Goal: Task Accomplishment & Management: Manage account settings

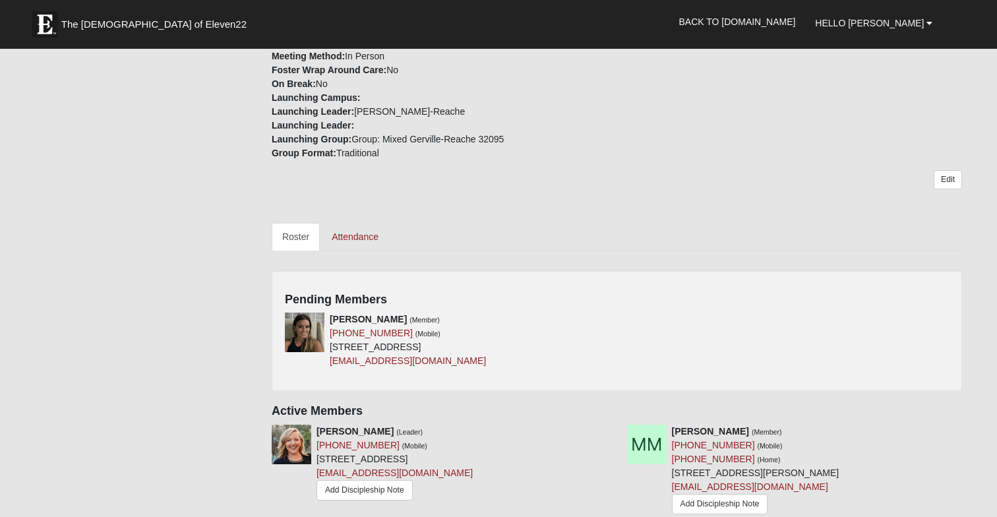
scroll to position [472, 0]
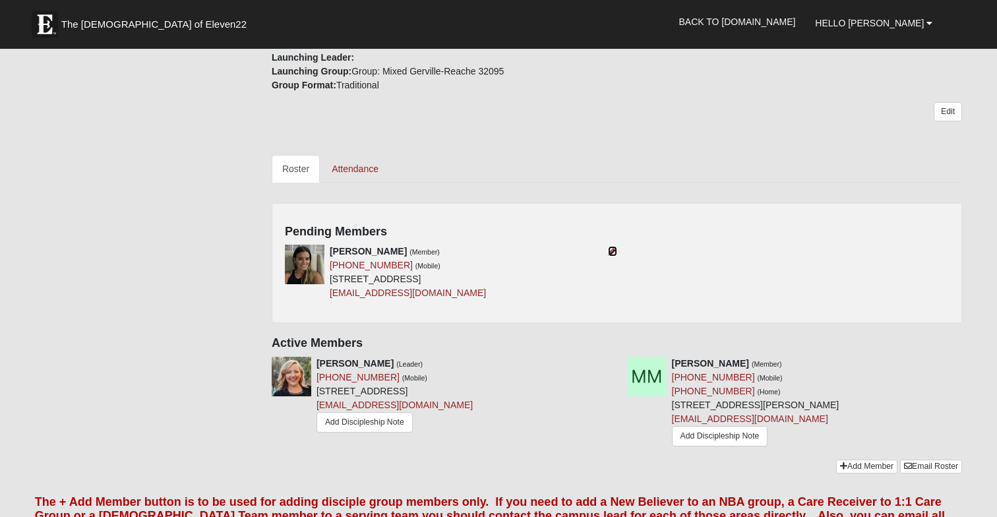
click at [614, 251] on icon at bounding box center [612, 251] width 9 height 9
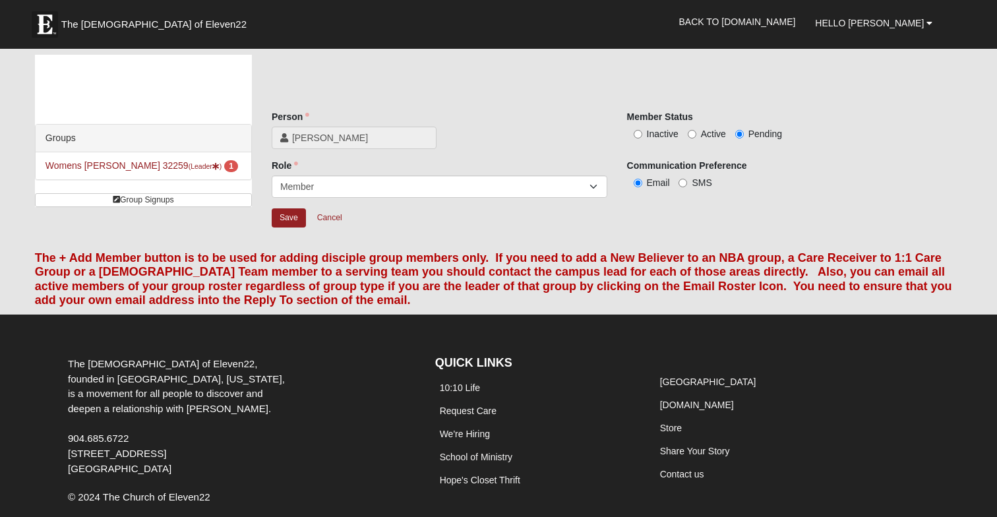
click at [697, 131] on label "Active" at bounding box center [706, 133] width 38 height 13
click at [696, 131] on input "Active" at bounding box center [691, 134] width 9 height 9
radio input "true"
click at [684, 184] on input "SMS" at bounding box center [682, 183] width 9 height 9
radio input "true"
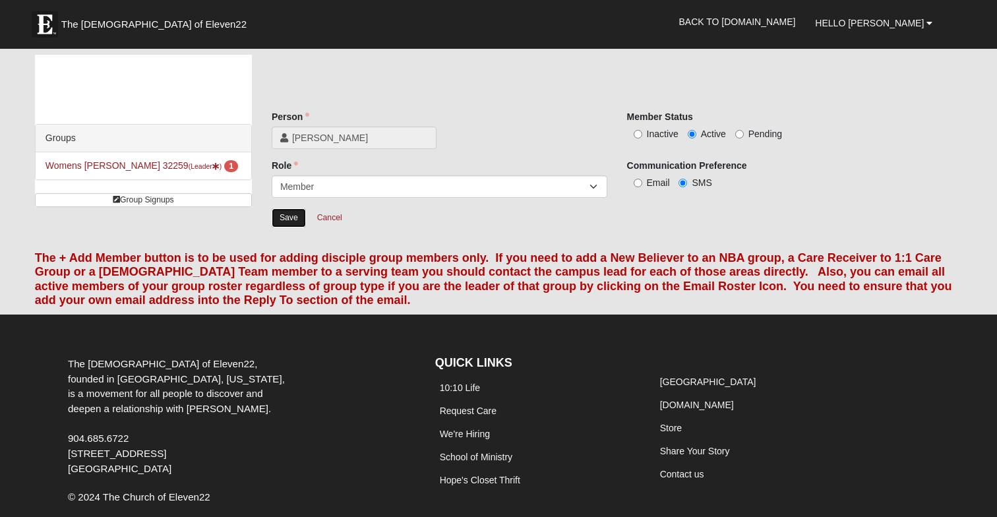
click at [281, 225] on input "Save" at bounding box center [289, 217] width 34 height 19
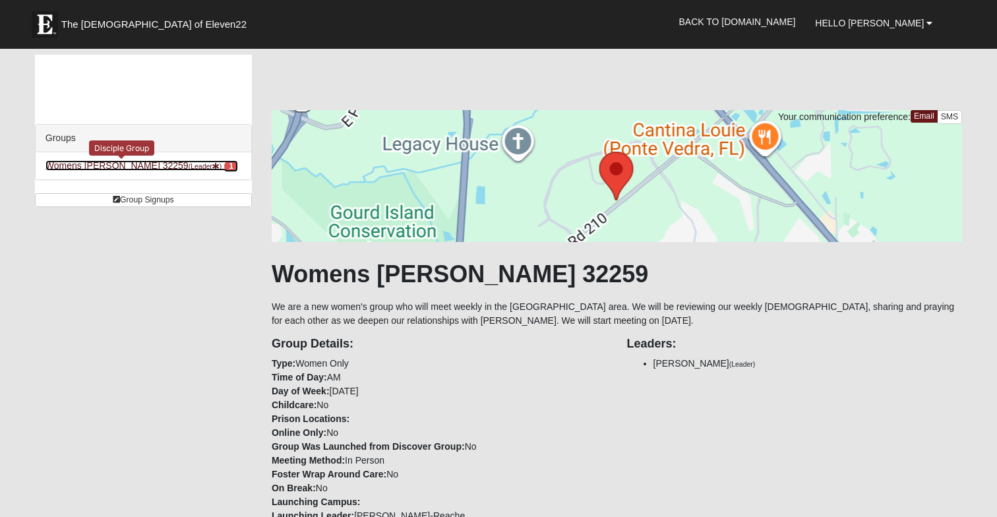
click at [189, 169] on small "(Leader )" at bounding box center [206, 166] width 34 height 8
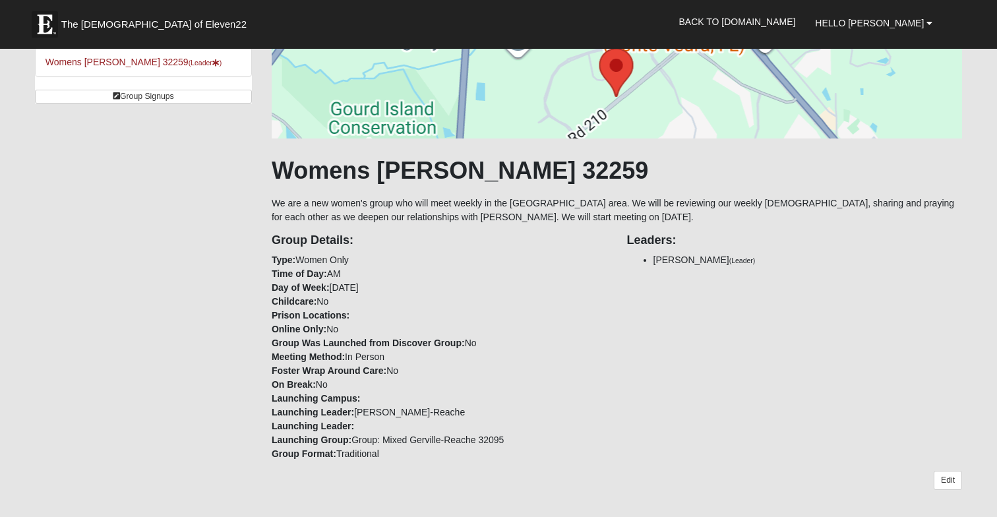
scroll to position [105, 0]
click at [943, 486] on link "Edit" at bounding box center [947, 478] width 28 height 19
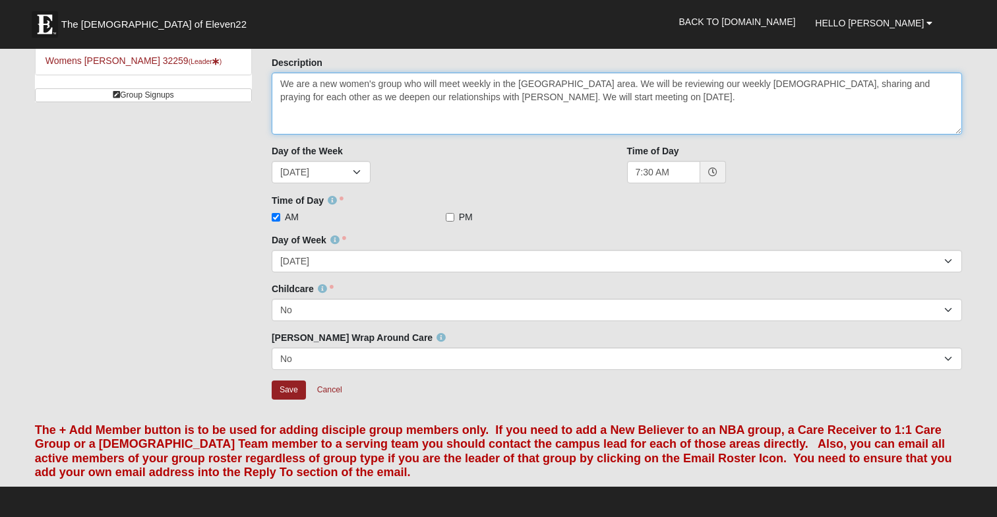
click at [491, 82] on textarea "We are a new women's group who will meet weekly in the [GEOGRAPHIC_DATA] area. …" at bounding box center [617, 104] width 690 height 62
click at [467, 85] on textarea "We are a new women's group who will meet weekly in the [GEOGRAPHIC_DATA] area. …" at bounding box center [617, 104] width 690 height 62
click at [492, 85] on textarea "We are a new women's group who will meet weekly in the [GEOGRAPHIC_DATA] area. …" at bounding box center [617, 104] width 690 height 62
click at [517, 83] on textarea "We are a new women's group who will meet weekly in the [GEOGRAPHIC_DATA] area. …" at bounding box center [617, 104] width 690 height 62
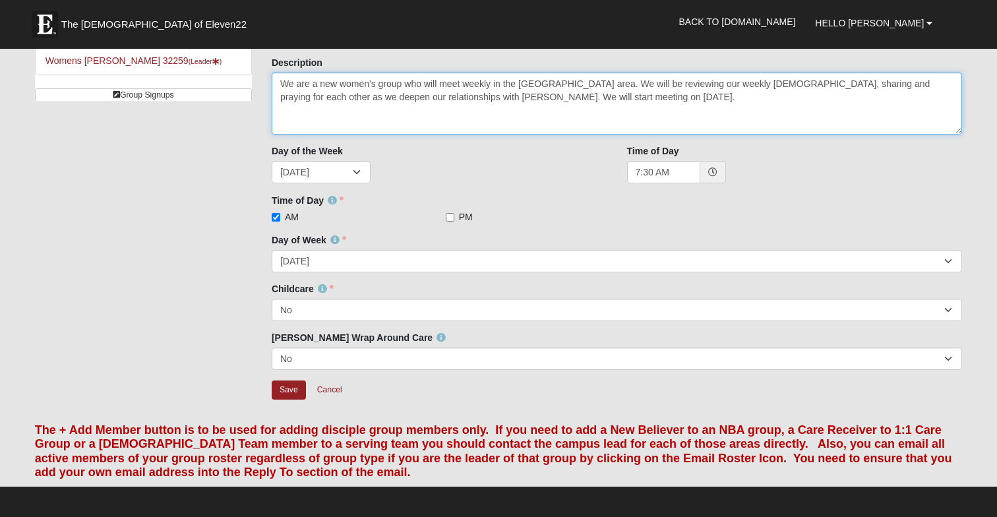
click at [600, 84] on textarea "We are a new women's group who will meet weekly in the [GEOGRAPHIC_DATA] area. …" at bounding box center [617, 104] width 690 height 62
drag, startPoint x: 368, startPoint y: 113, endPoint x: 261, endPoint y: 80, distance: 112.2
click at [262, 80] on div "Description We are a new women's group who will meet weekly in the [GEOGRAPHIC_…" at bounding box center [617, 100] width 710 height 88
click at [326, 113] on textarea "We are a new women's group who will meet weekly in the [GEOGRAPHIC_DATA] area. …" at bounding box center [617, 104] width 690 height 62
drag, startPoint x: 361, startPoint y: 115, endPoint x: 276, endPoint y: 84, distance: 90.5
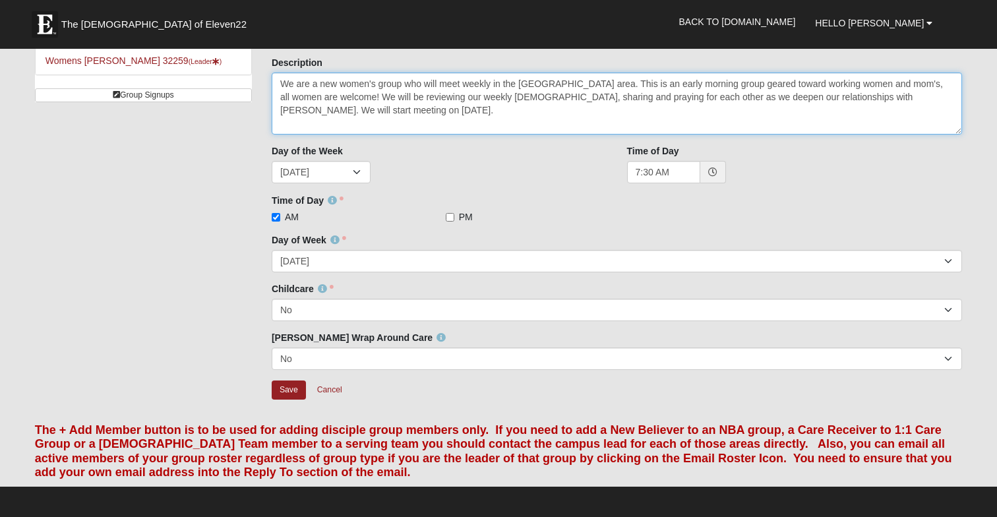
click at [276, 84] on textarea "We are a new women's group who will meet weekly in the [GEOGRAPHIC_DATA] area. …" at bounding box center [617, 104] width 690 height 62
type textarea "We are a new women's group who will meet weekly in the [GEOGRAPHIC_DATA] area. …"
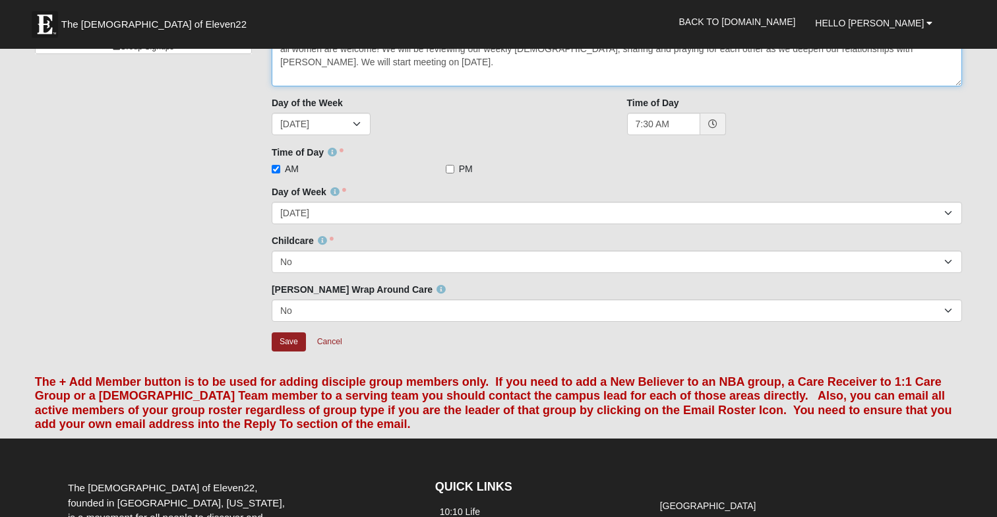
scroll to position [154, 0]
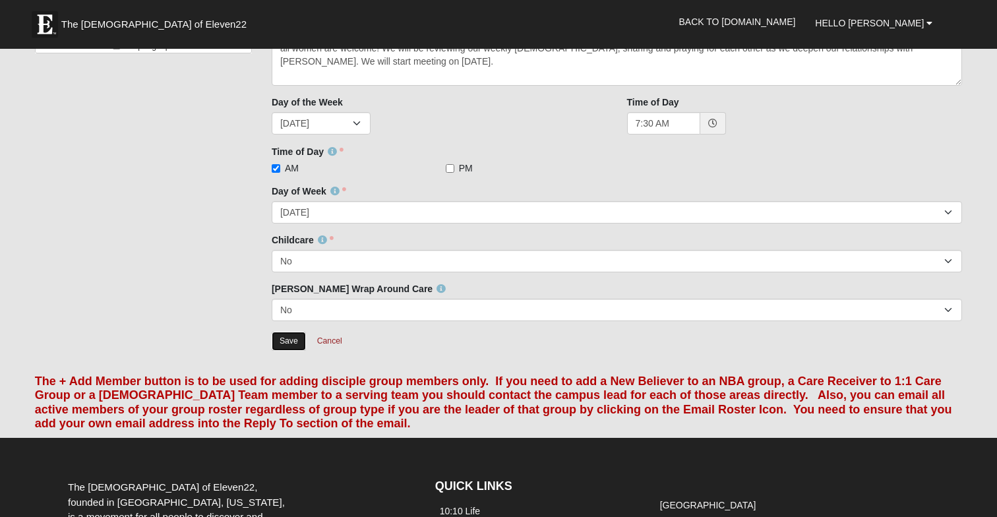
click at [293, 345] on input "Save" at bounding box center [289, 341] width 34 height 19
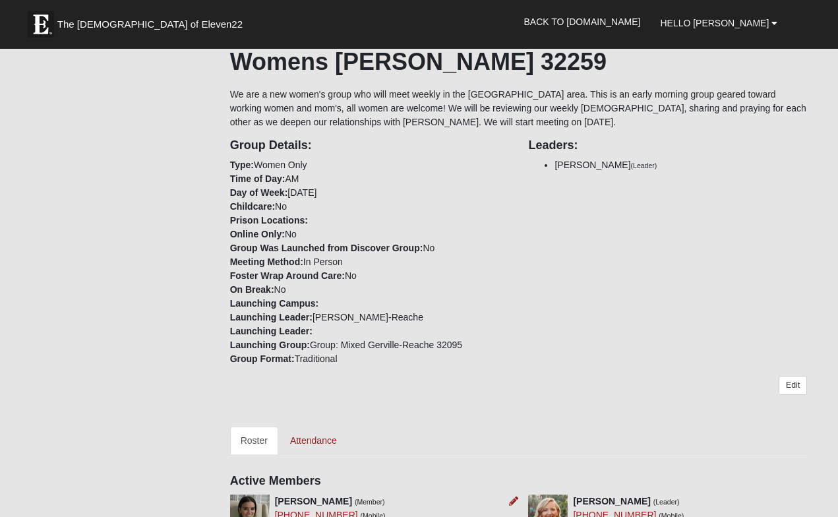
scroll to position [137, 0]
